Goal: Task Accomplishment & Management: Complete application form

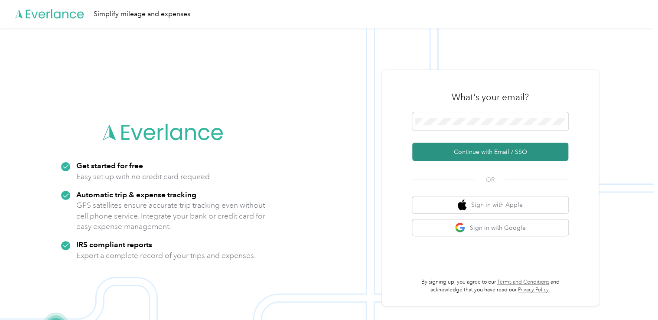
click at [467, 150] on button "Continue with Email / SSO" at bounding box center [490, 152] width 156 height 18
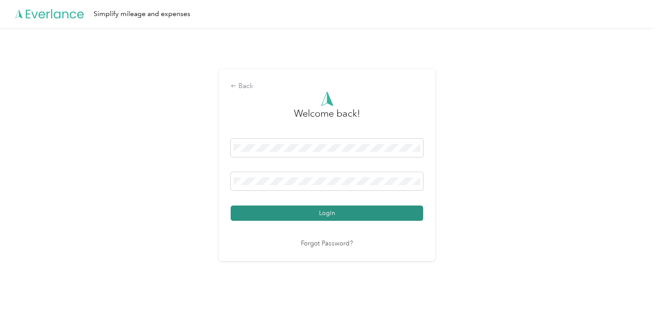
click at [324, 212] on button "Login" at bounding box center [327, 213] width 193 height 15
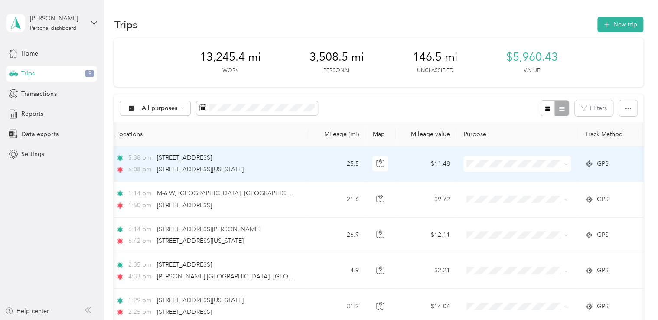
scroll to position [0, 89]
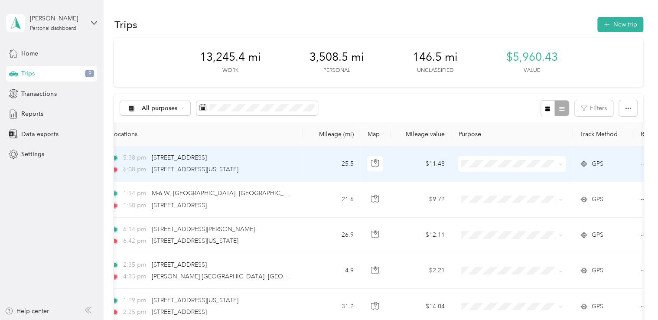
click at [562, 164] on icon at bounding box center [561, 164] width 4 height 4
click at [504, 194] on span "Personal" at bounding box center [520, 194] width 80 height 9
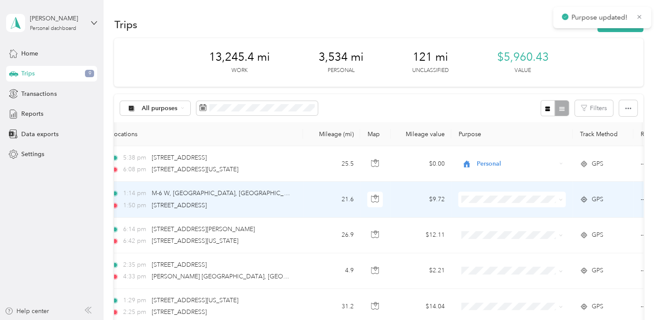
click at [563, 200] on span at bounding box center [512, 200] width 108 height 16
click at [560, 199] on icon at bounding box center [561, 200] width 4 height 4
click at [483, 230] on span "Personal" at bounding box center [520, 230] width 80 height 9
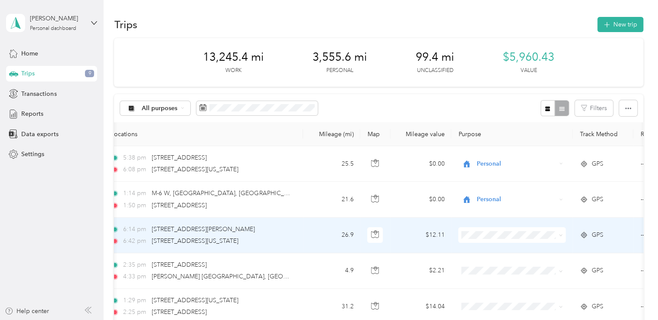
click at [561, 234] on icon at bounding box center [561, 235] width 4 height 4
click at [482, 265] on span "Personal" at bounding box center [520, 266] width 80 height 9
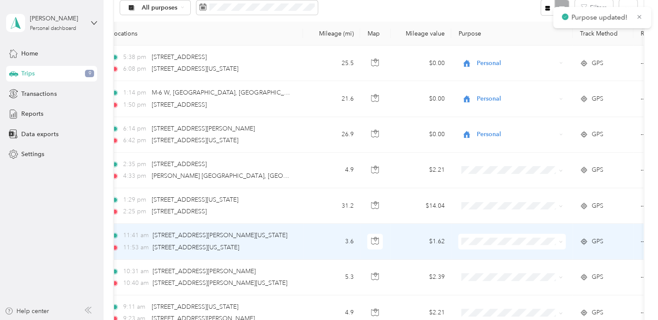
scroll to position [104, 0]
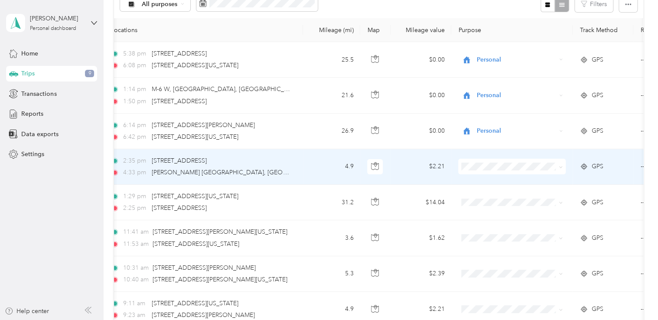
click at [563, 167] on span at bounding box center [512, 167] width 108 height 16
click at [561, 167] on icon at bounding box center [561, 167] width 4 height 4
click at [486, 196] on span "Personal" at bounding box center [520, 194] width 80 height 9
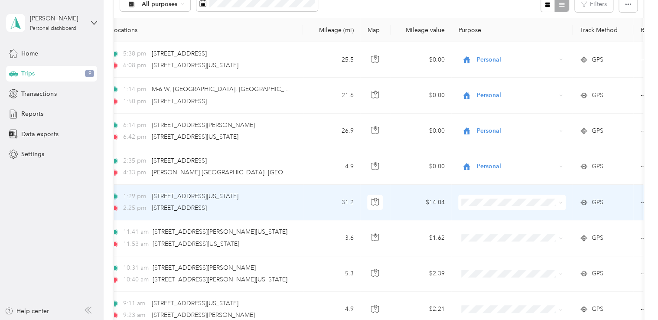
click at [561, 202] on icon at bounding box center [561, 203] width 4 height 4
click at [481, 233] on span "Personal" at bounding box center [520, 229] width 80 height 9
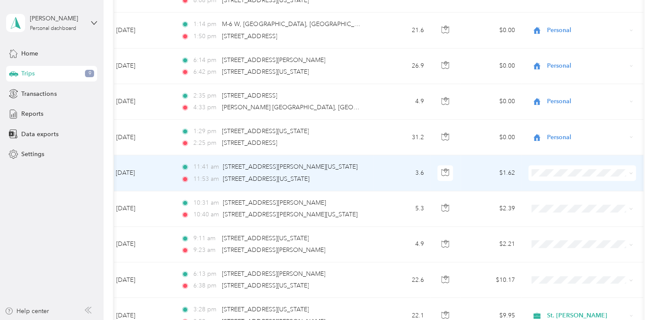
scroll to position [0, 23]
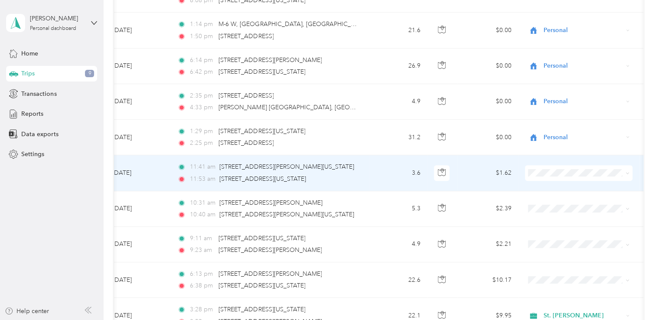
click at [628, 171] on icon at bounding box center [628, 173] width 4 height 4
click at [550, 203] on li "Personal" at bounding box center [580, 200] width 108 height 15
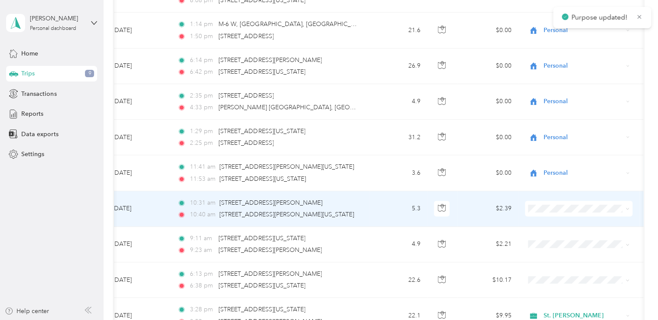
click at [627, 208] on icon at bounding box center [628, 209] width 3 height 2
click at [550, 237] on span "Personal" at bounding box center [587, 234] width 80 height 9
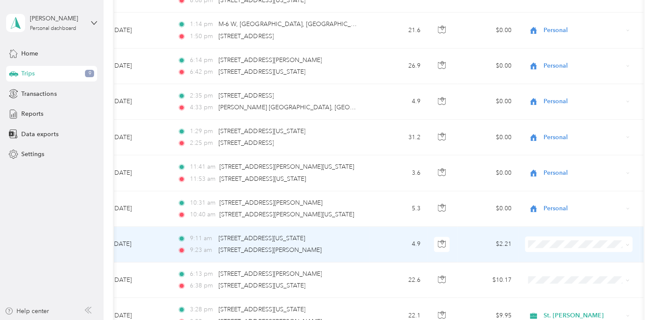
click at [628, 244] on icon at bounding box center [628, 245] width 3 height 2
click at [546, 271] on span "Personal" at bounding box center [579, 274] width 95 height 9
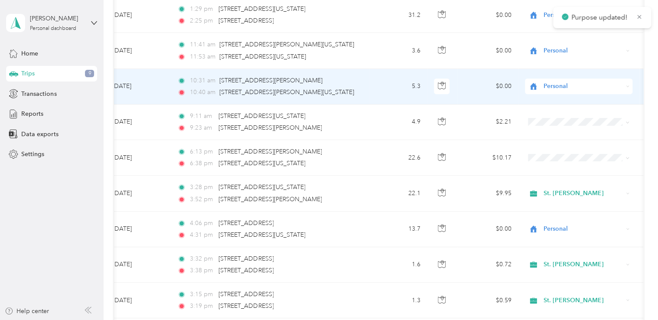
scroll to position [292, 0]
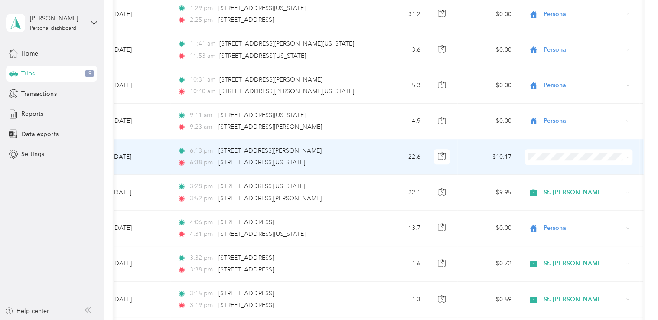
click at [627, 155] on icon at bounding box center [628, 157] width 4 height 4
click at [561, 167] on span "St. Julian" at bounding box center [587, 171] width 80 height 9
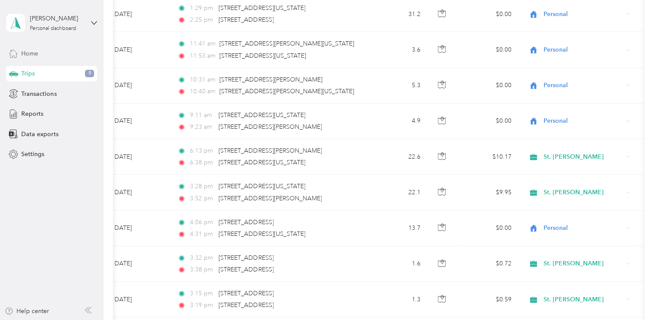
click at [28, 51] on span "Home" at bounding box center [29, 53] width 17 height 9
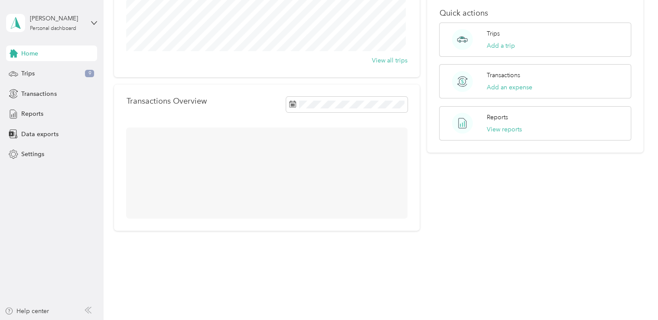
scroll to position [155, 0]
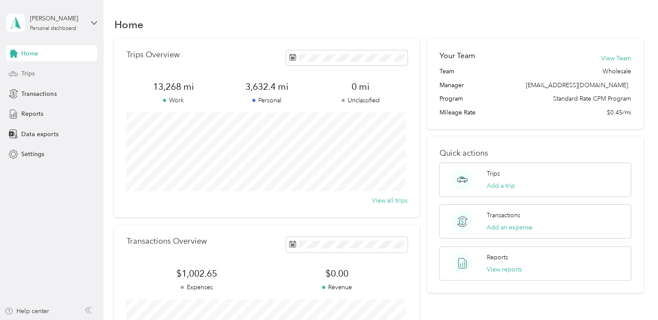
click at [27, 74] on span "Trips" at bounding box center [27, 73] width 13 height 9
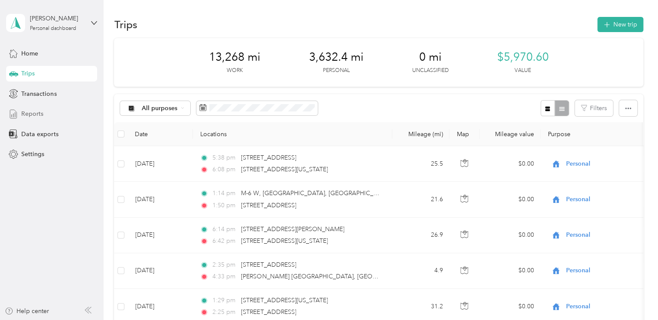
click at [28, 115] on span "Reports" at bounding box center [32, 113] width 22 height 9
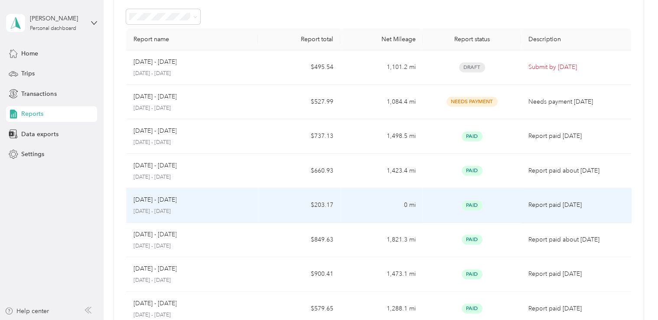
scroll to position [43, 0]
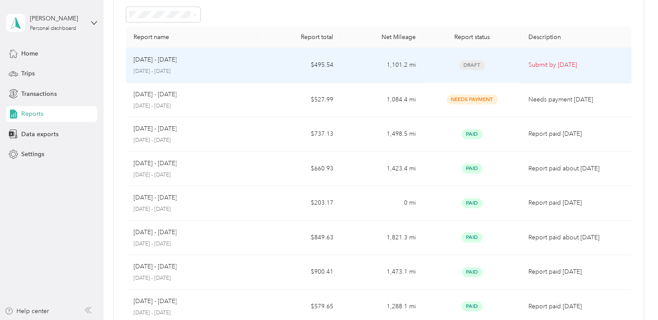
click at [218, 69] on p "August 18 - 31, 2025" at bounding box center [192, 72] width 118 height 8
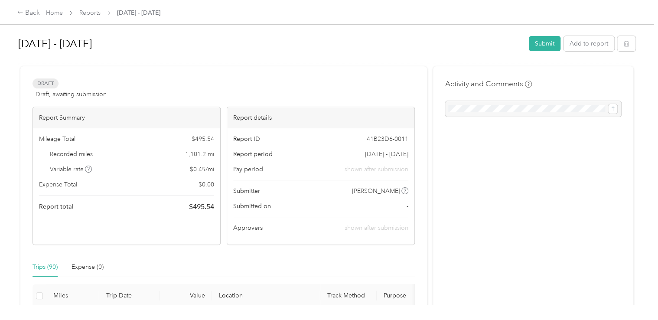
click at [544, 44] on button "Submit" at bounding box center [545, 43] width 32 height 15
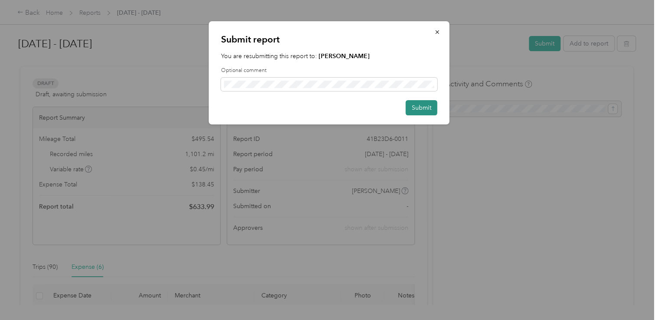
click at [426, 107] on button "Submit" at bounding box center [422, 107] width 32 height 15
